Goal: Transaction & Acquisition: Purchase product/service

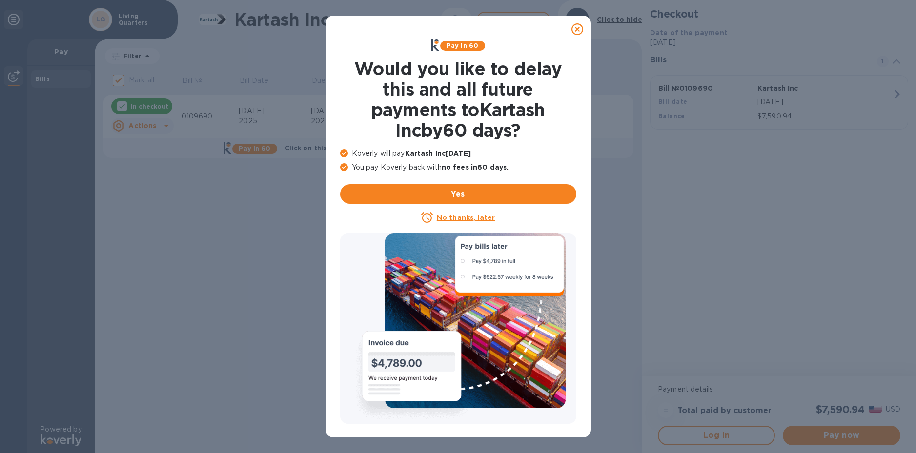
click at [470, 218] on u "No thanks, later" at bounding box center [466, 218] width 58 height 8
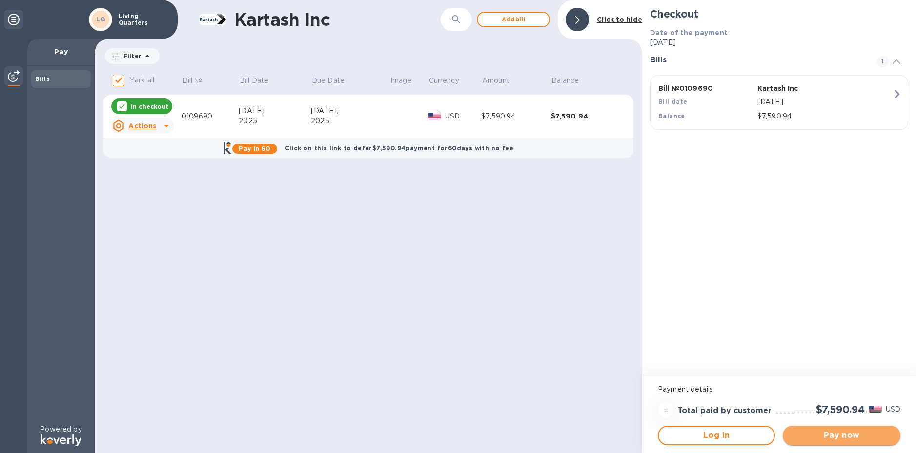
click at [850, 433] on span "Pay now" at bounding box center [840, 436] width 101 height 12
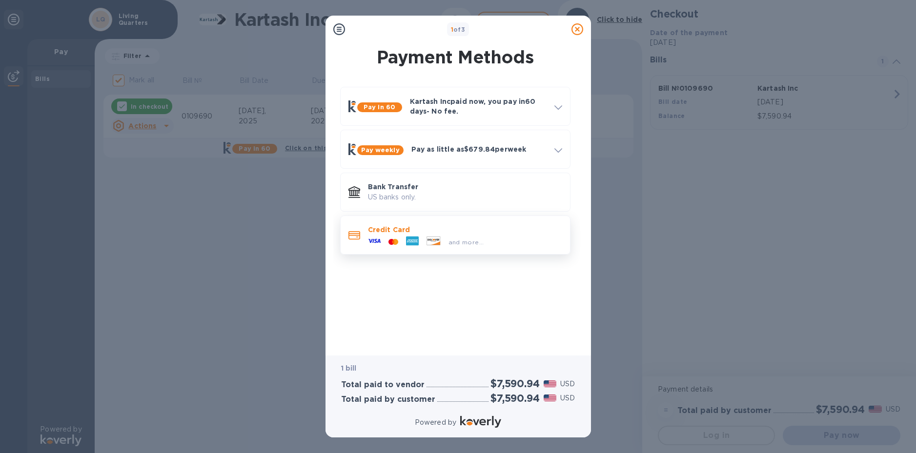
click at [443, 236] on div "and more..." at bounding box center [426, 242] width 124 height 15
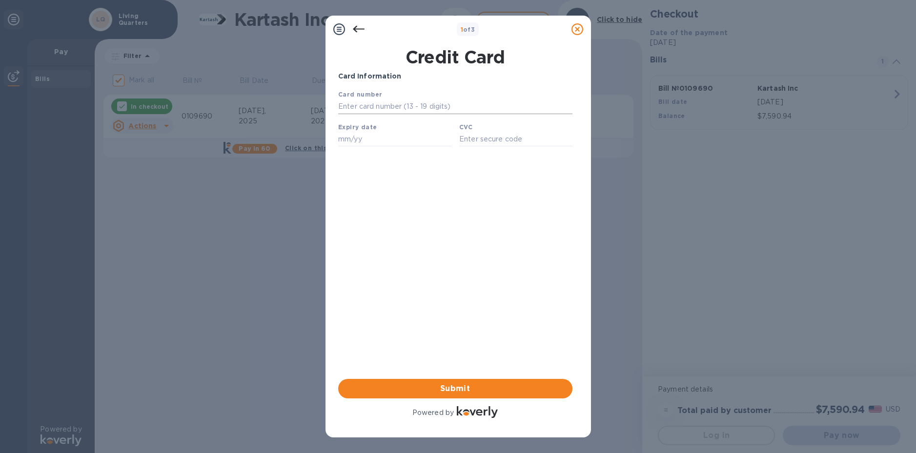
click at [386, 106] on input "text" at bounding box center [455, 107] width 234 height 15
type input "[CREDIT_CARD_NUMBER]"
click at [377, 139] on input "text" at bounding box center [394, 139] width 113 height 15
type input "01/26"
click at [475, 144] on input "text" at bounding box center [515, 139] width 113 height 15
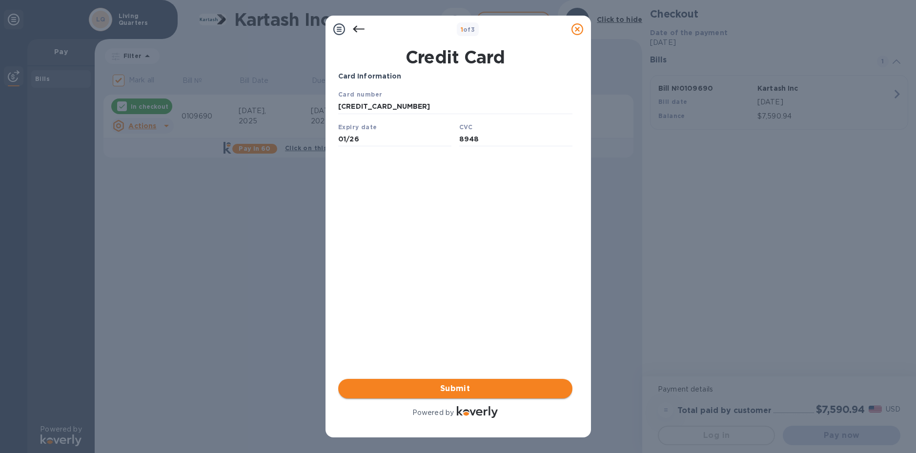
type input "8948"
click at [477, 386] on span "Submit" at bounding box center [455, 389] width 219 height 12
click at [463, 389] on span "Submit" at bounding box center [455, 389] width 219 height 12
